Goal: Information Seeking & Learning: Learn about a topic

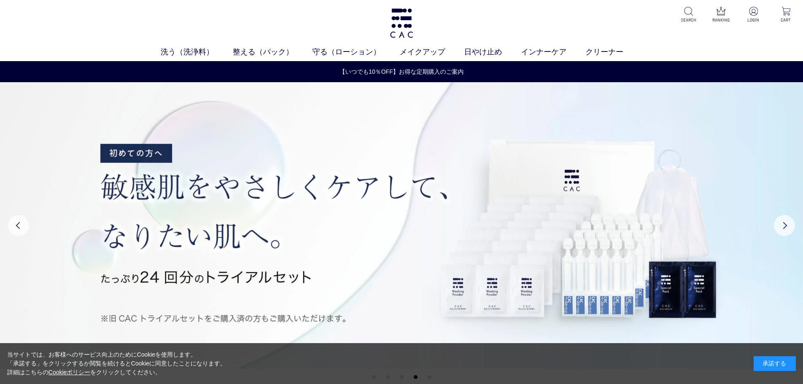
click at [778, 363] on div "承諾する" at bounding box center [775, 363] width 42 height 15
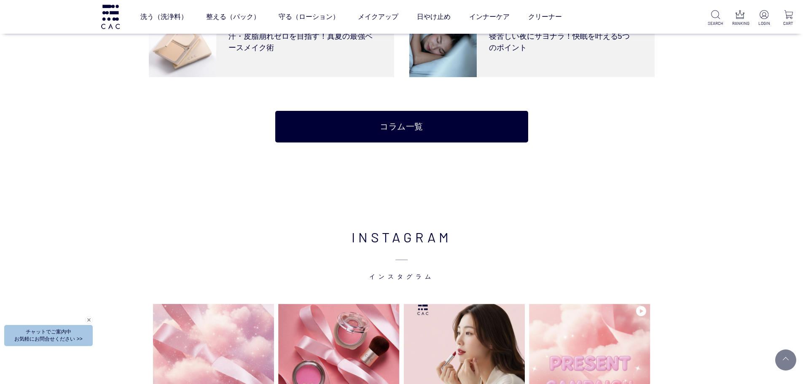
scroll to position [2109, 0]
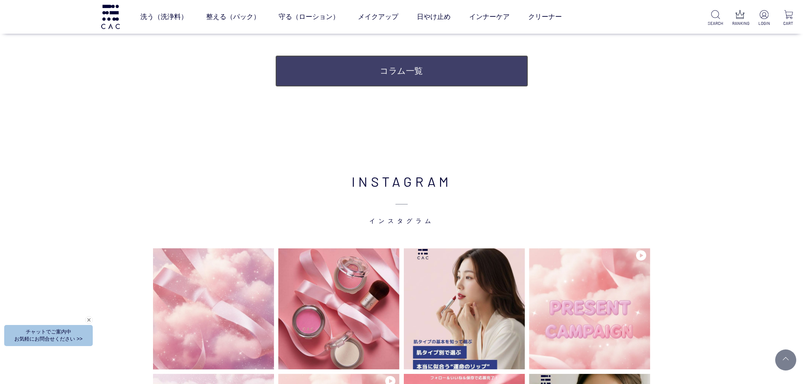
click at [414, 74] on link "コラム一覧" at bounding box center [401, 71] width 253 height 32
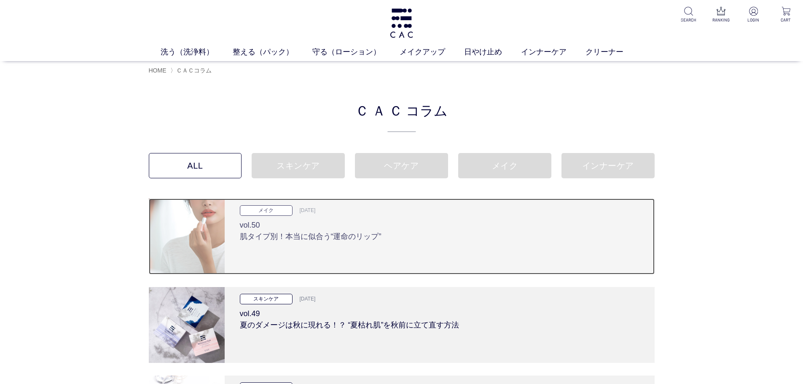
click at [345, 242] on h3 "vol.50 肌タイプ別！本当に似合う“運命のリップ”" at bounding box center [440, 229] width 400 height 27
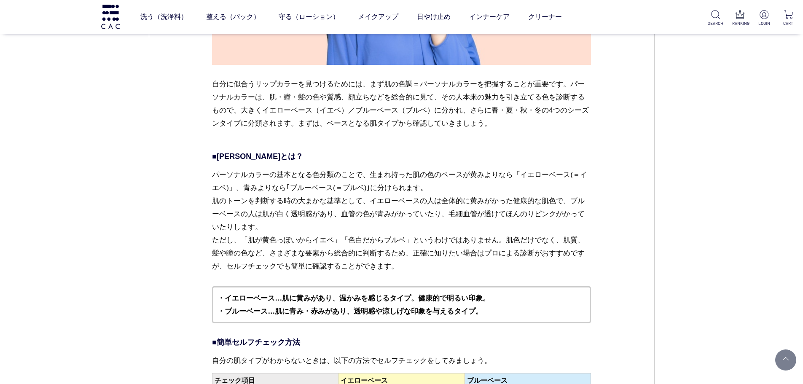
scroll to position [1223, 0]
